Goal: Task Accomplishment & Management: Use online tool/utility

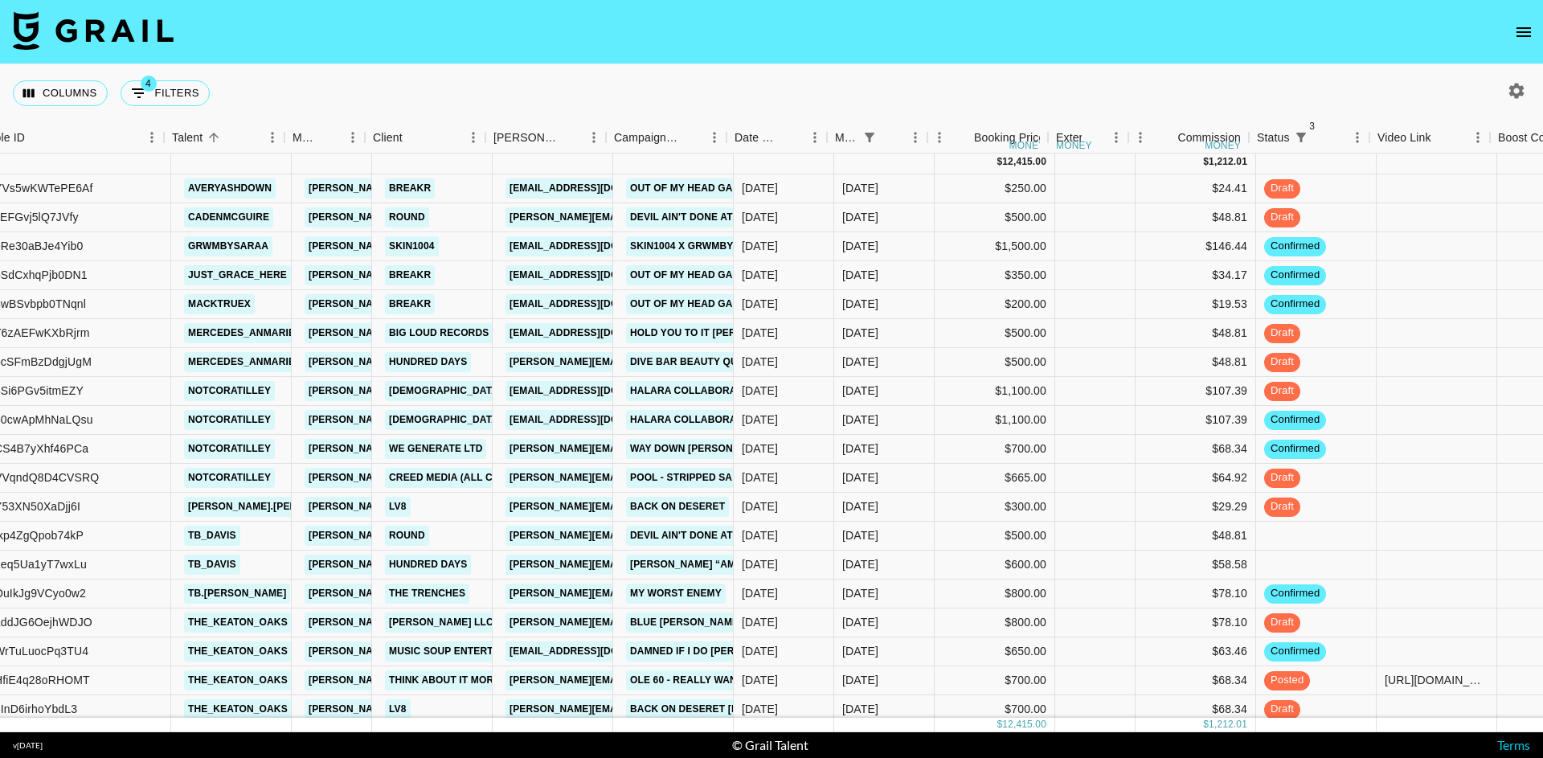
scroll to position [2, 245]
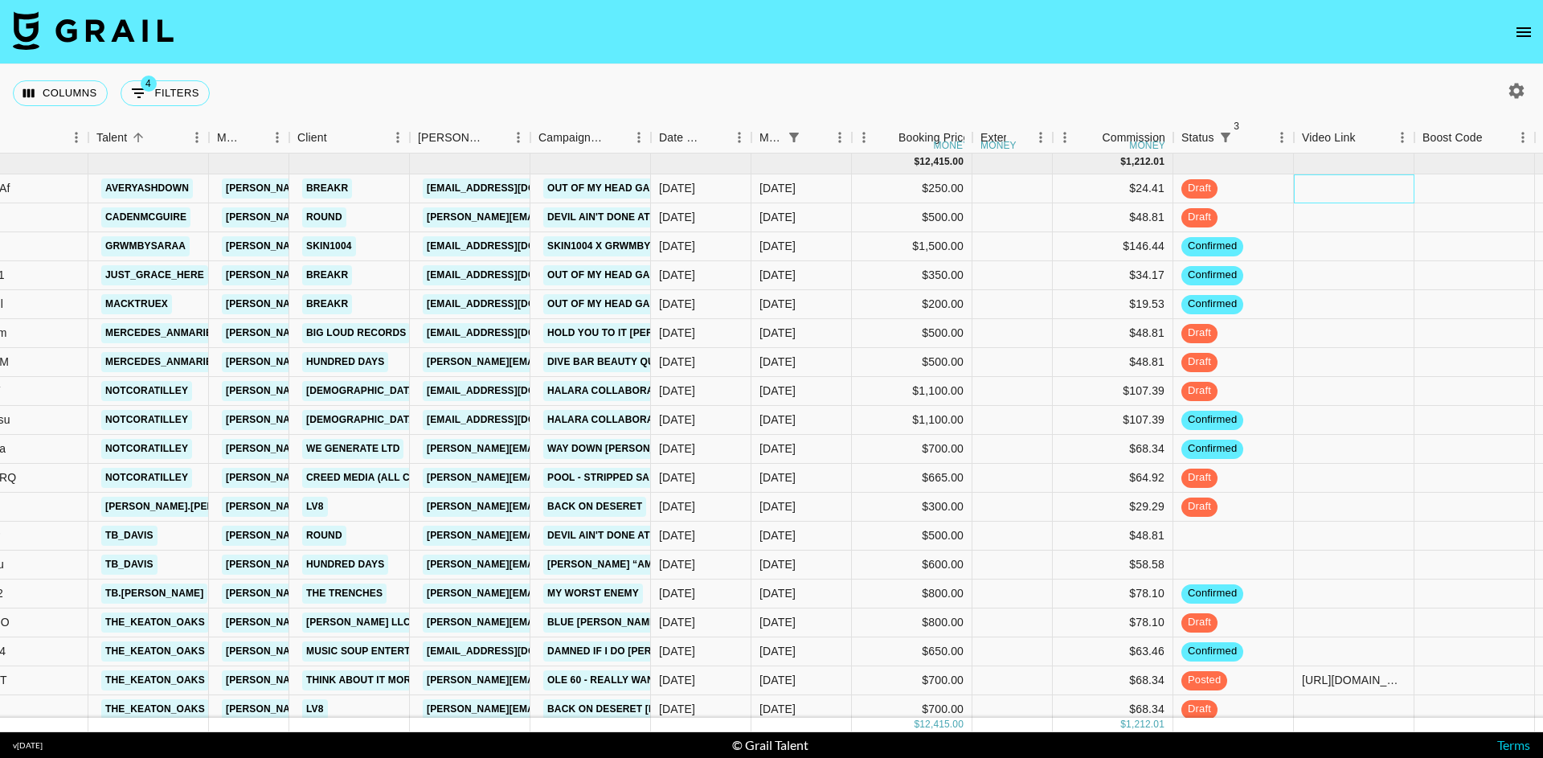
click at [1378, 192] on div at bounding box center [1354, 188] width 121 height 29
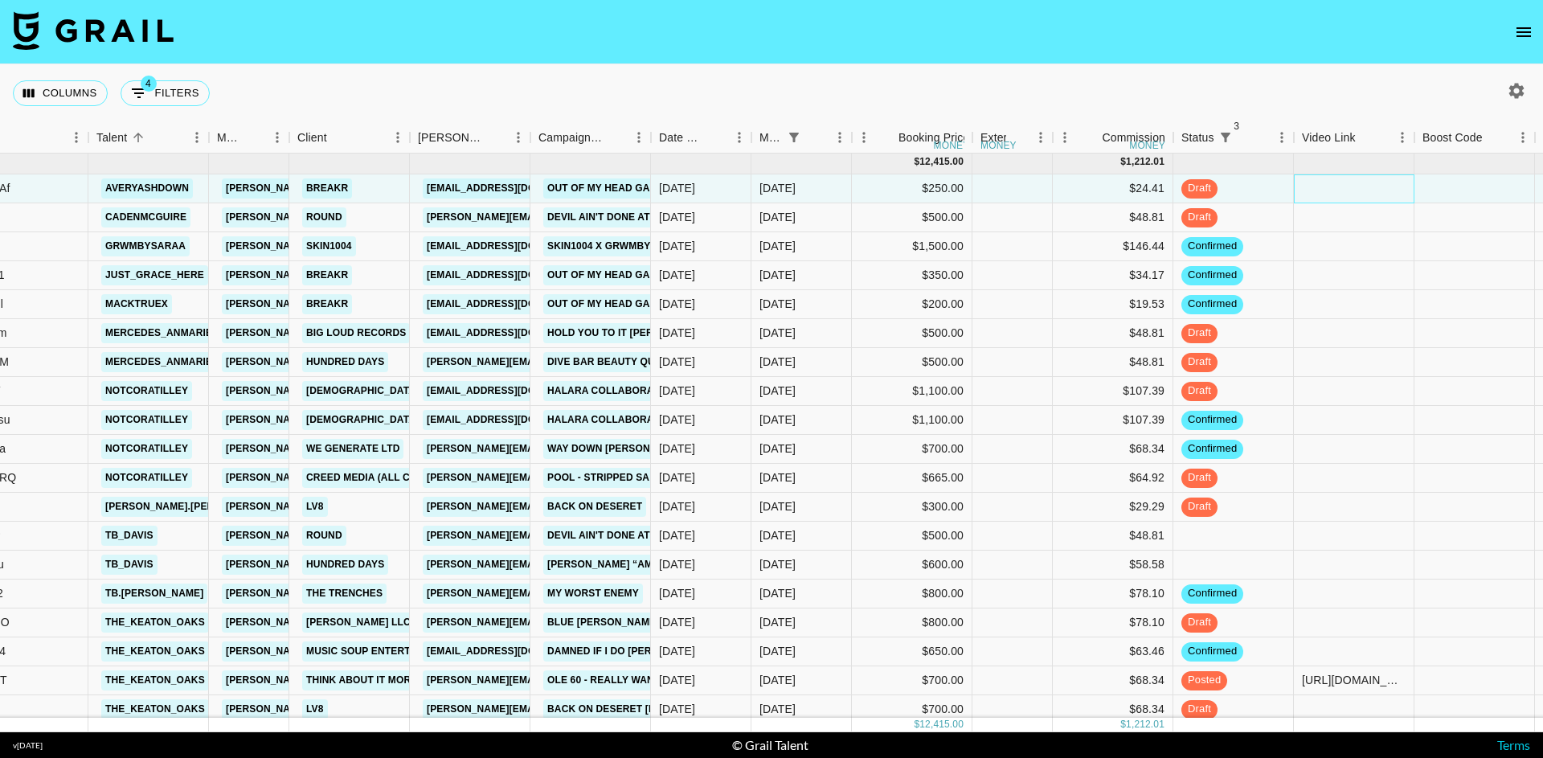
click at [1378, 192] on div at bounding box center [1354, 188] width 121 height 29
type input "[URL][DOMAIN_NAME]"
click at [1421, 193] on div at bounding box center [1475, 188] width 121 height 29
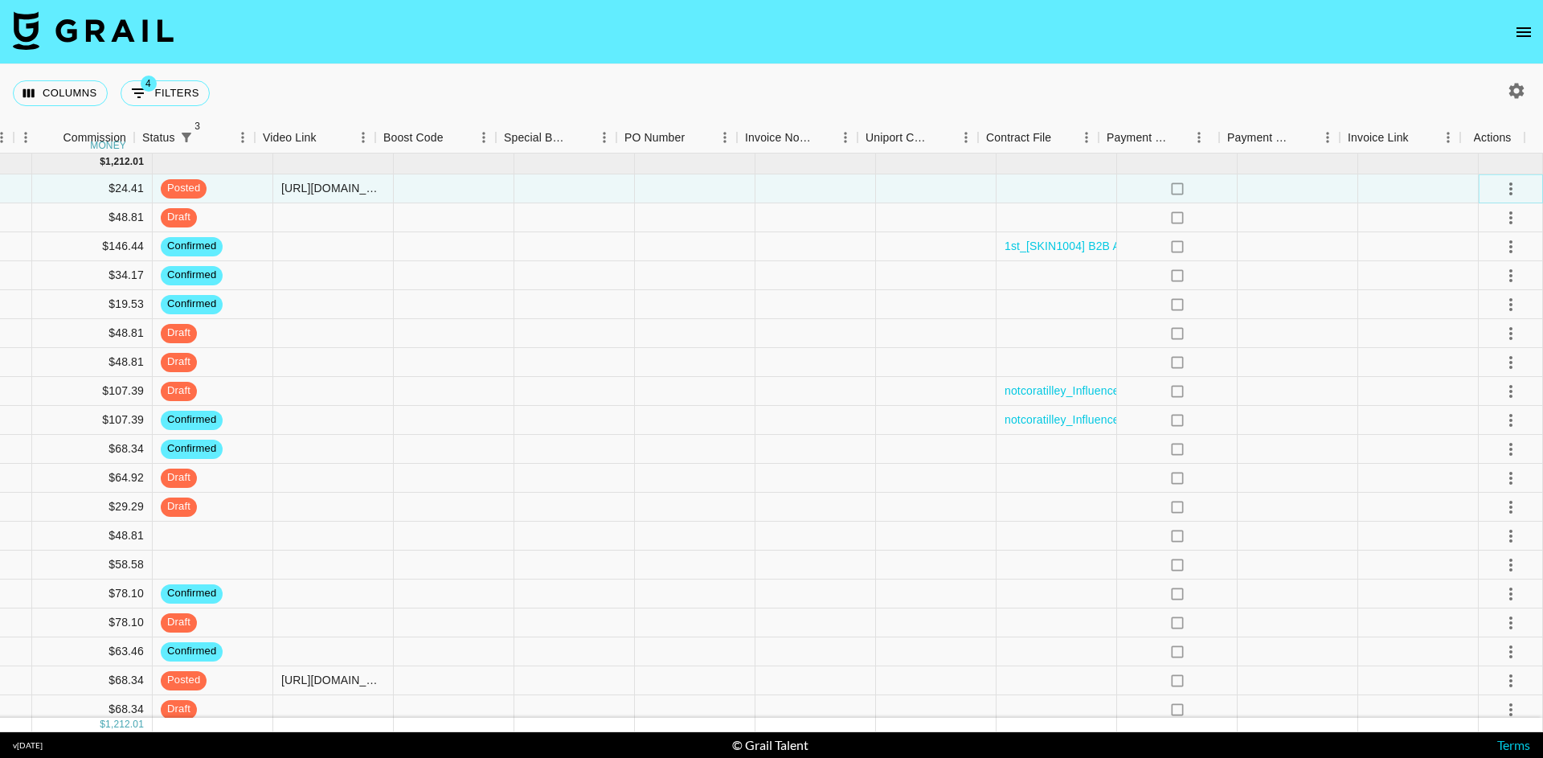
click at [1501, 187] on icon "select merge strategy" at bounding box center [1510, 188] width 19 height 19
click at [1460, 336] on div "Approve" at bounding box center [1476, 339] width 49 height 19
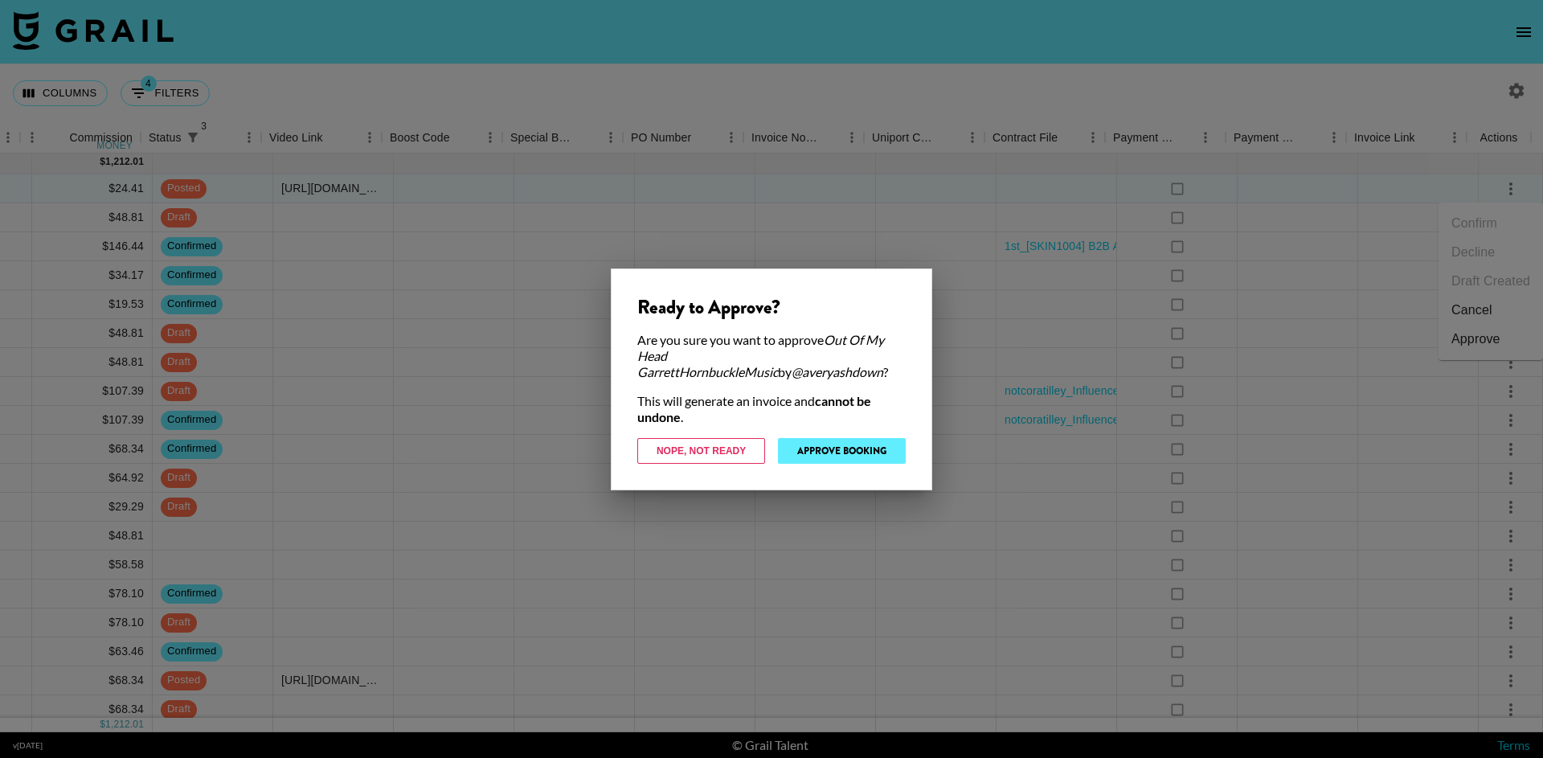
click at [829, 453] on button "Approve Booking" at bounding box center [842, 451] width 128 height 26
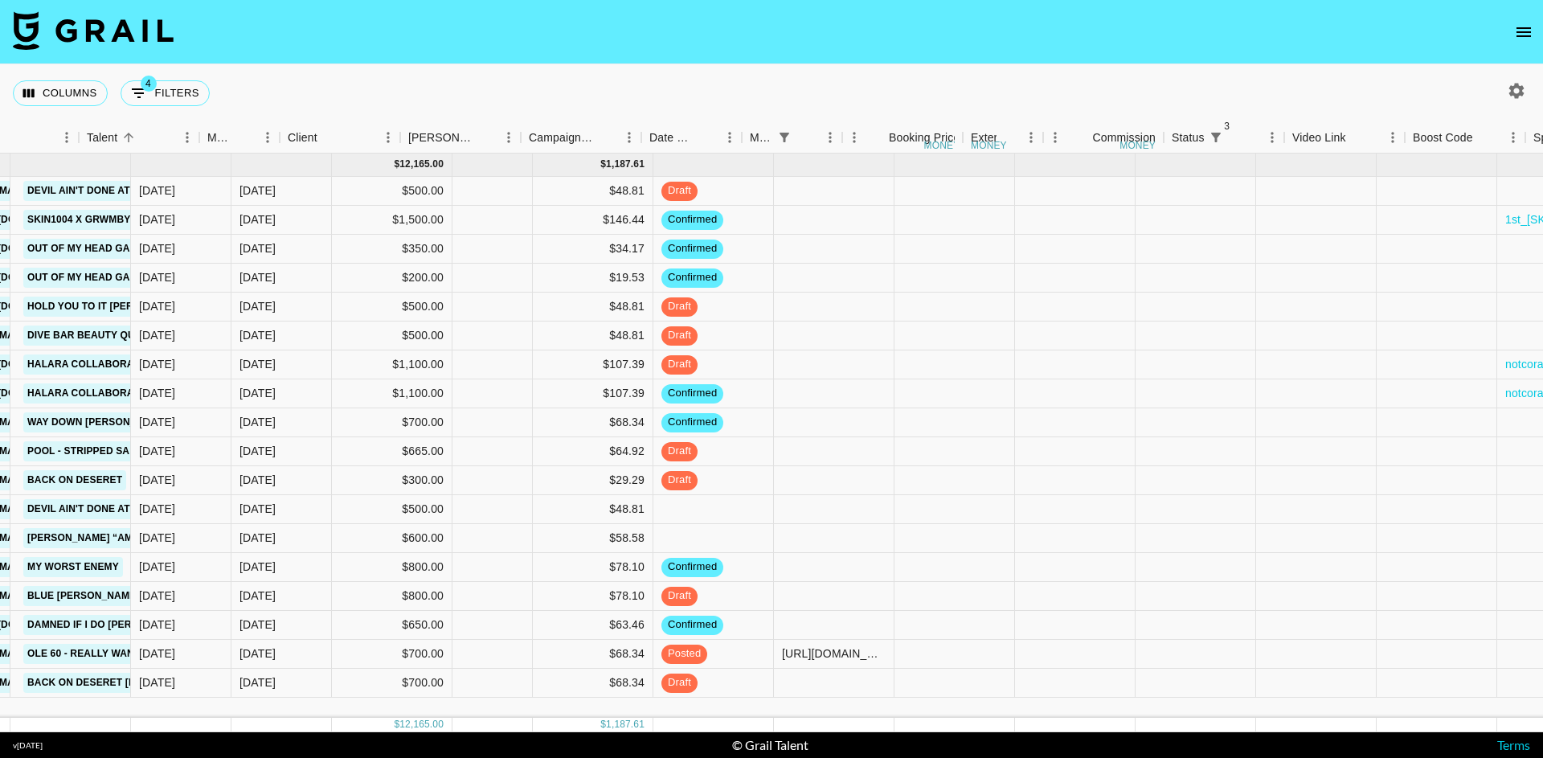
scroll to position [0, 1019]
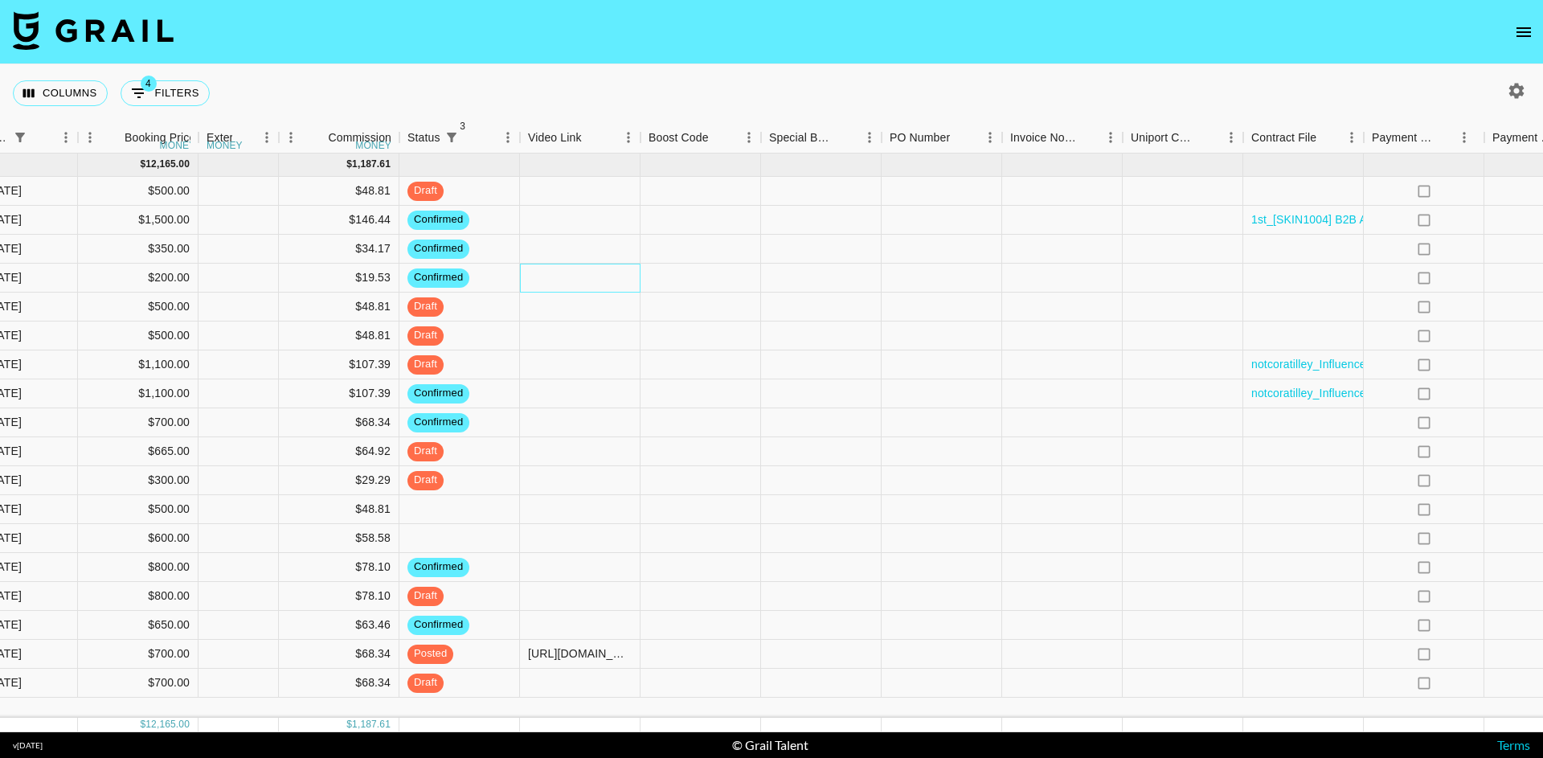
click at [617, 275] on div at bounding box center [580, 278] width 121 height 29
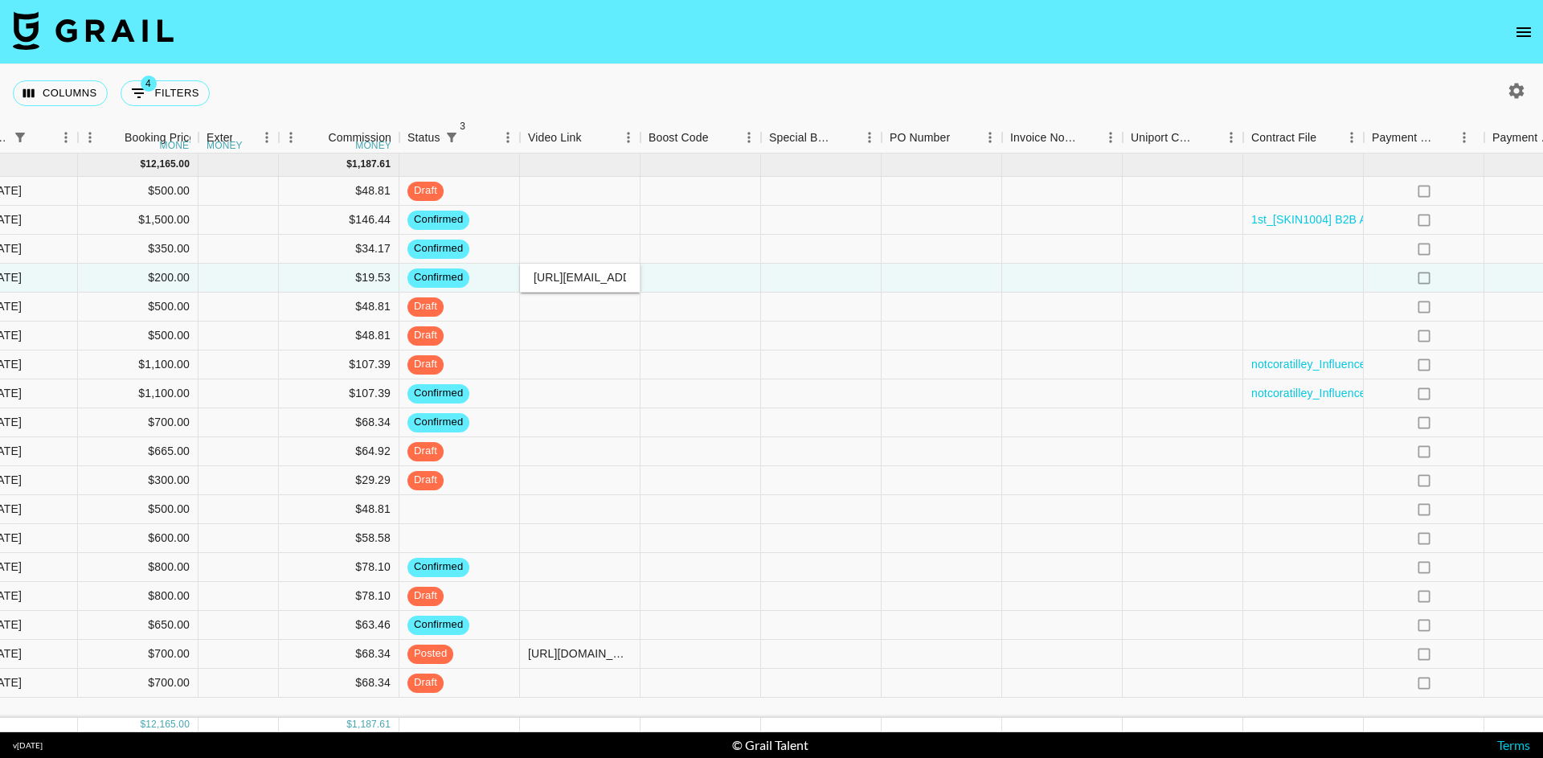
type input "[URL][EMAIL_ADDRESS][DOMAIN_NAME]"
click at [680, 276] on div at bounding box center [701, 278] width 121 height 29
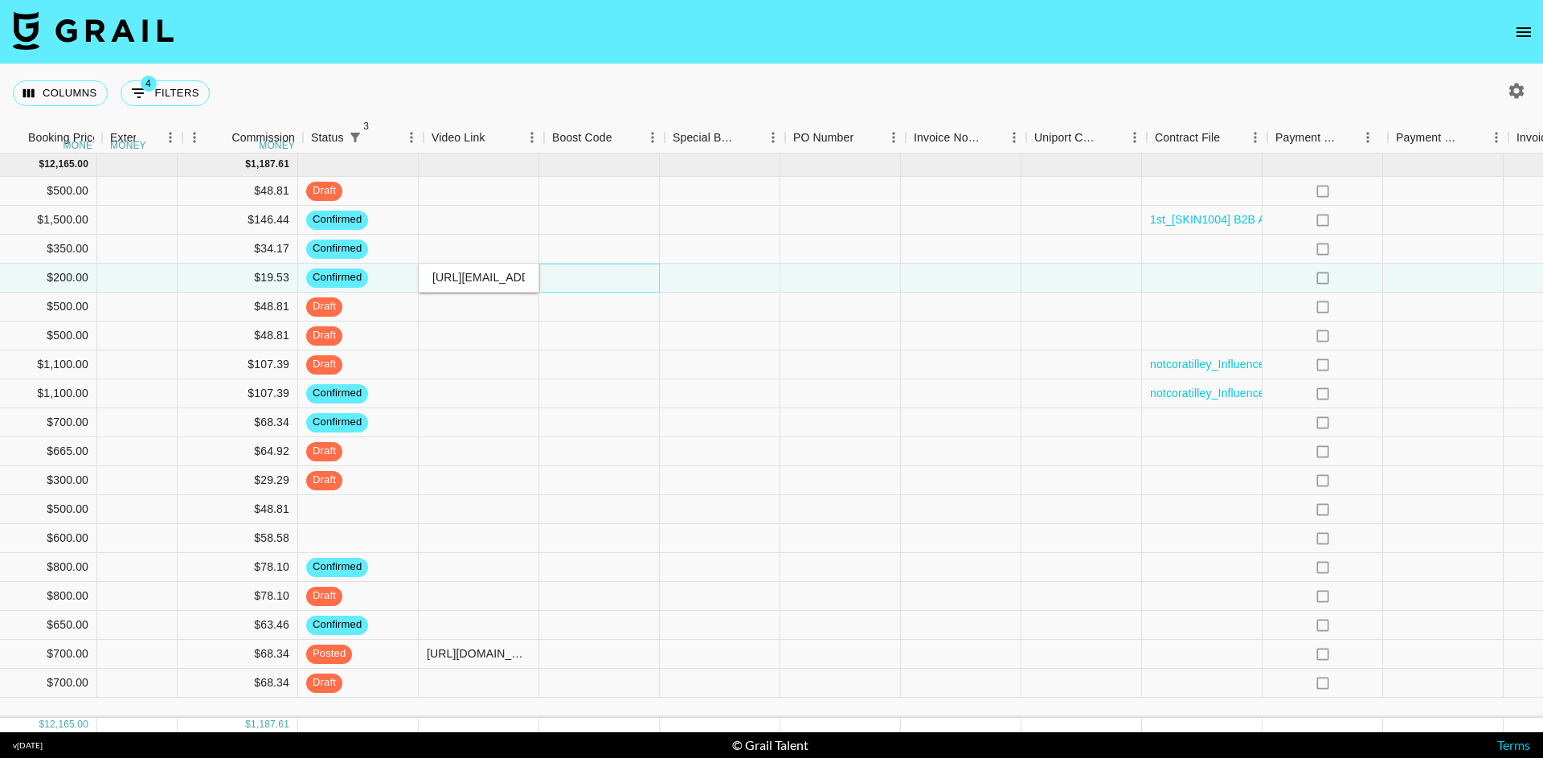
scroll to position [0, 1148]
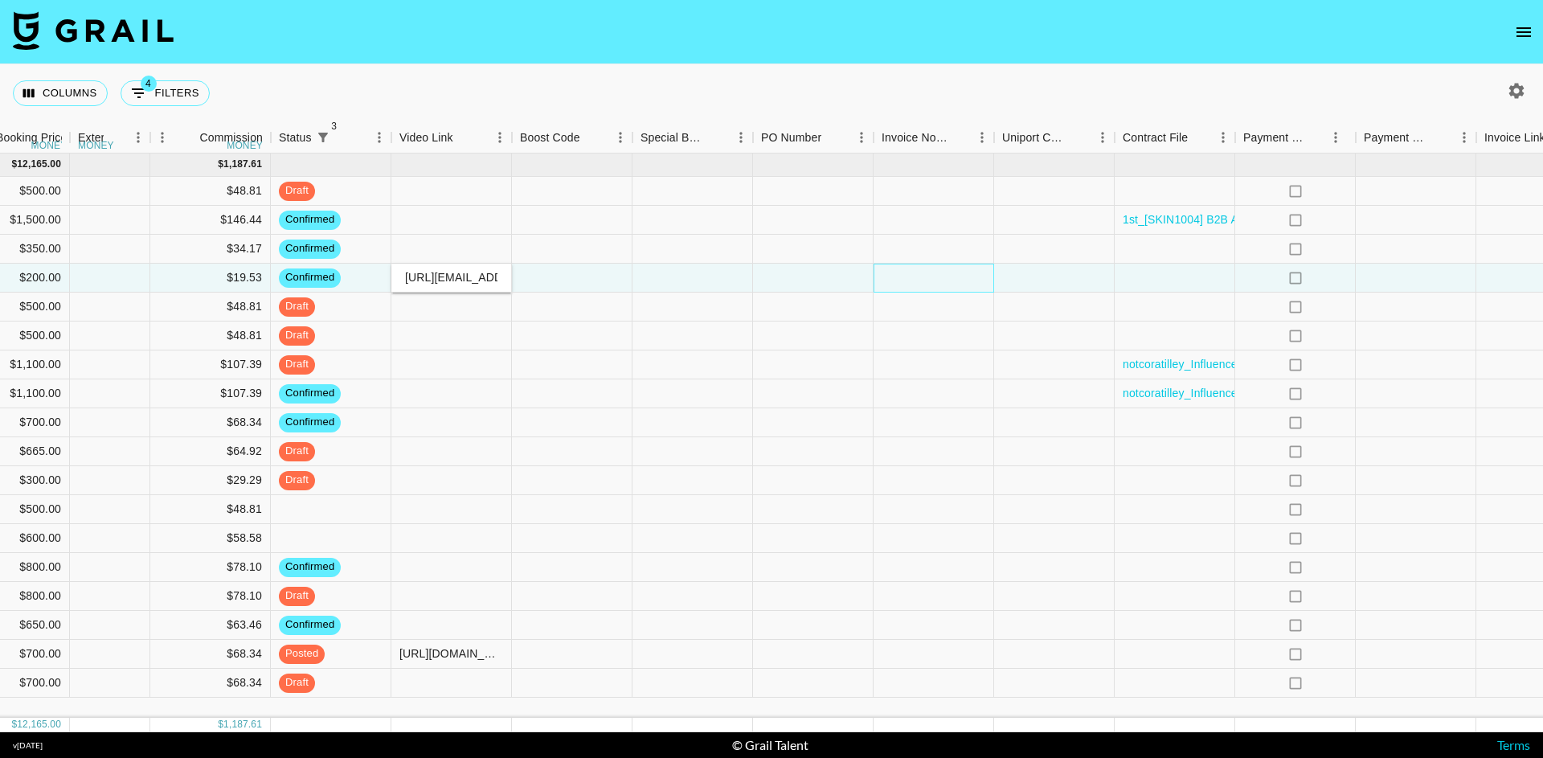
click at [924, 280] on div at bounding box center [934, 278] width 121 height 29
click at [464, 284] on input "[URL][EMAIL_ADDRESS][DOMAIN_NAME]" at bounding box center [451, 277] width 118 height 13
click at [551, 284] on div at bounding box center [572, 278] width 121 height 29
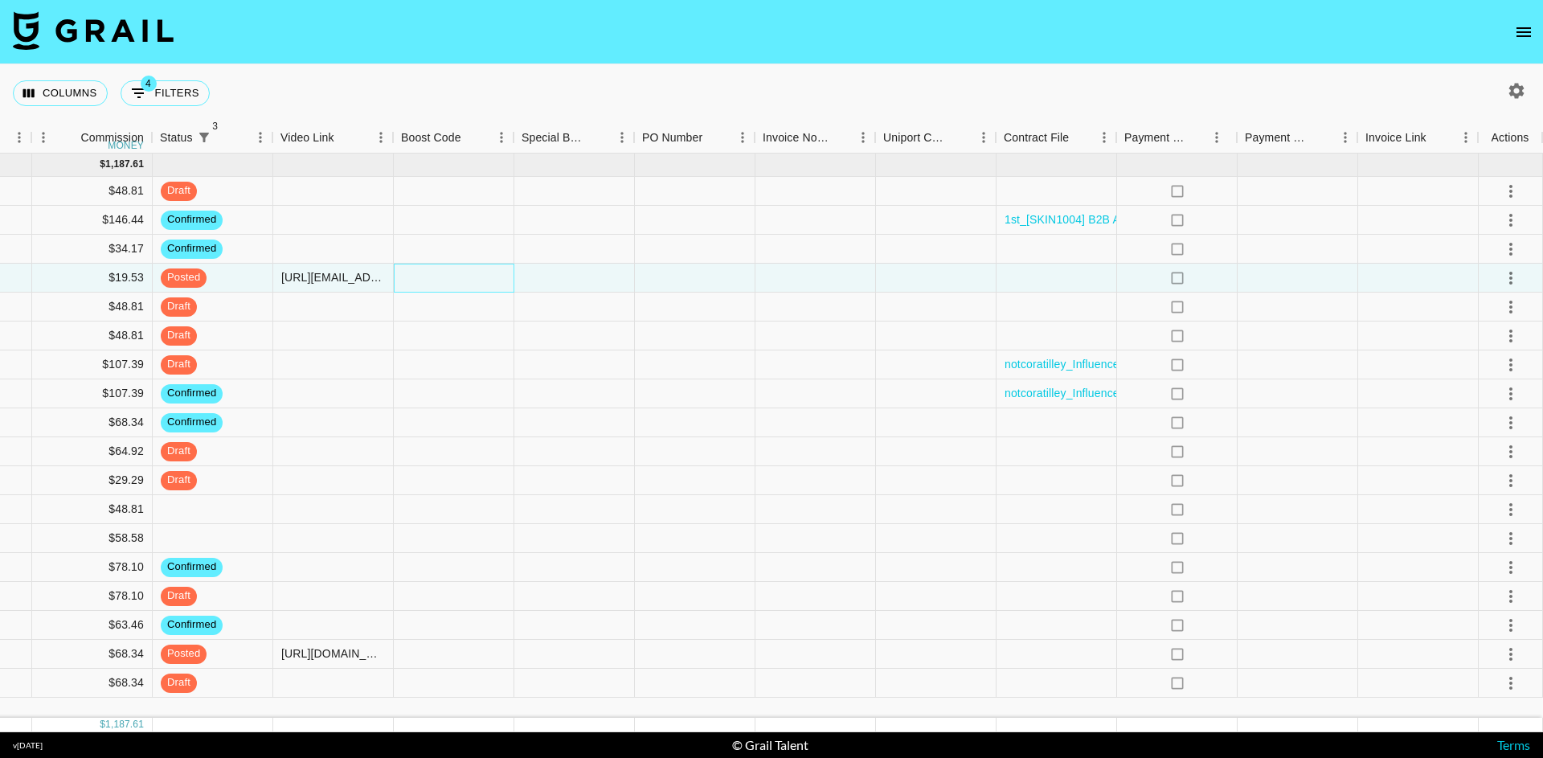
scroll to position [0, 1266]
click at [1514, 287] on icon "select merge strategy" at bounding box center [1510, 277] width 19 height 19
click at [1498, 432] on div "Approve" at bounding box center [1476, 428] width 49 height 19
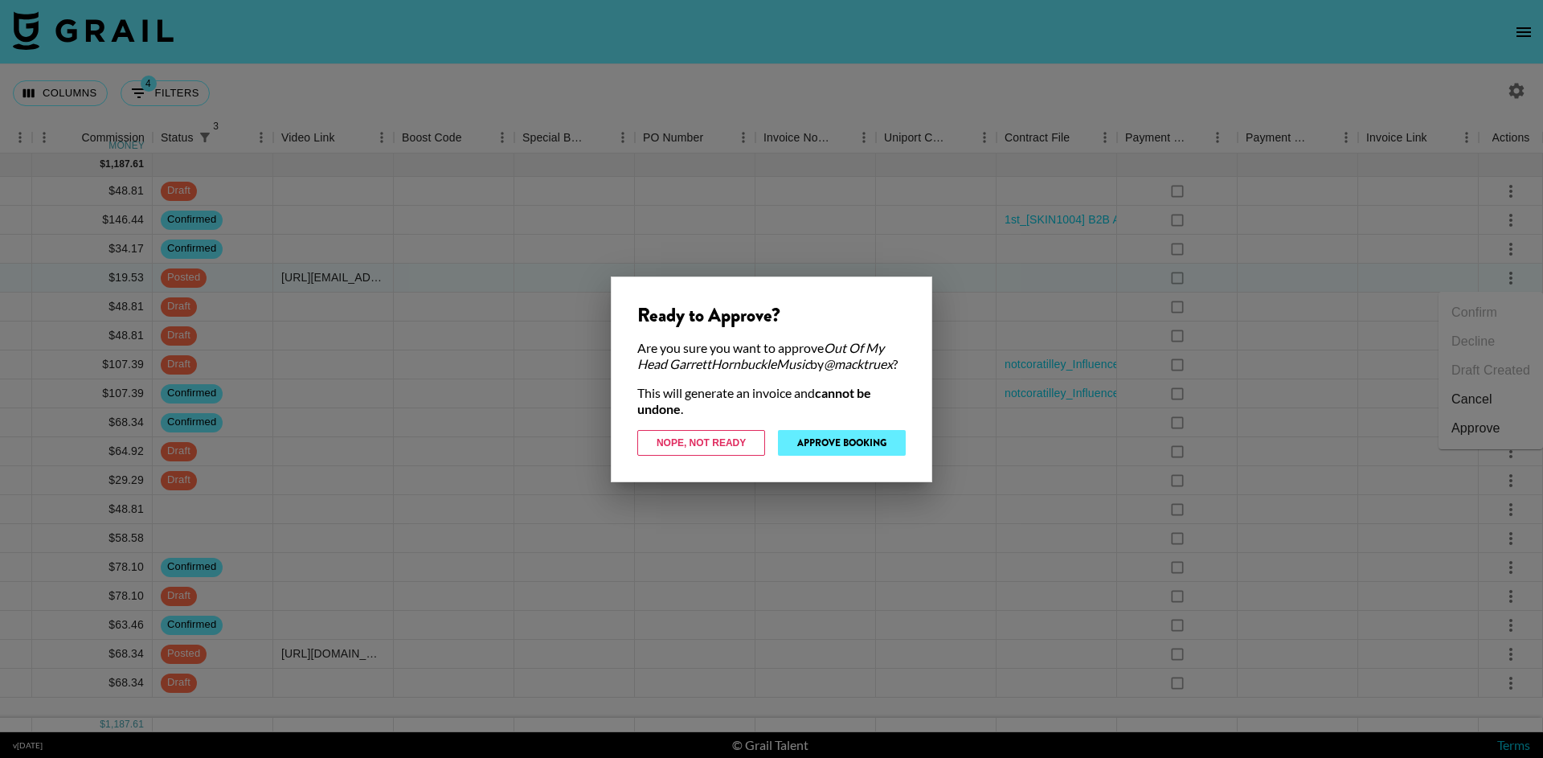
click at [880, 456] on button "Approve Booking" at bounding box center [842, 443] width 128 height 26
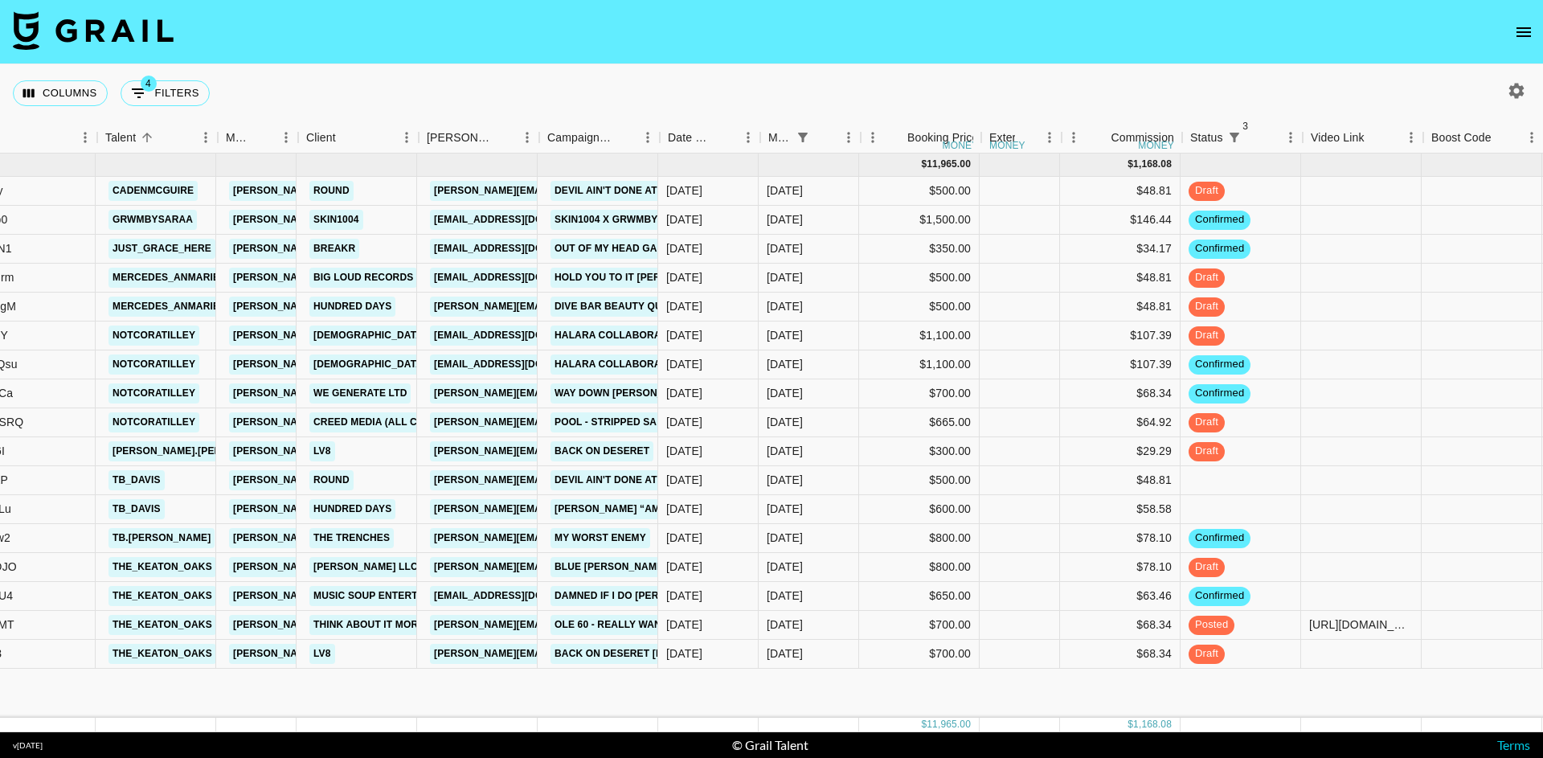
scroll to position [0, 217]
